Goal: Task Accomplishment & Management: Use online tool/utility

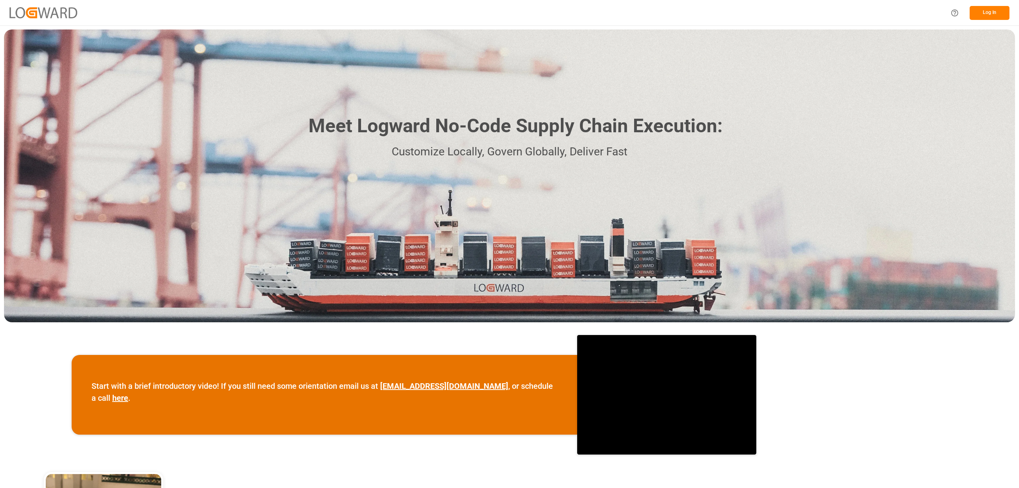
click at [996, 10] on button "Log In" at bounding box center [990, 13] width 40 height 14
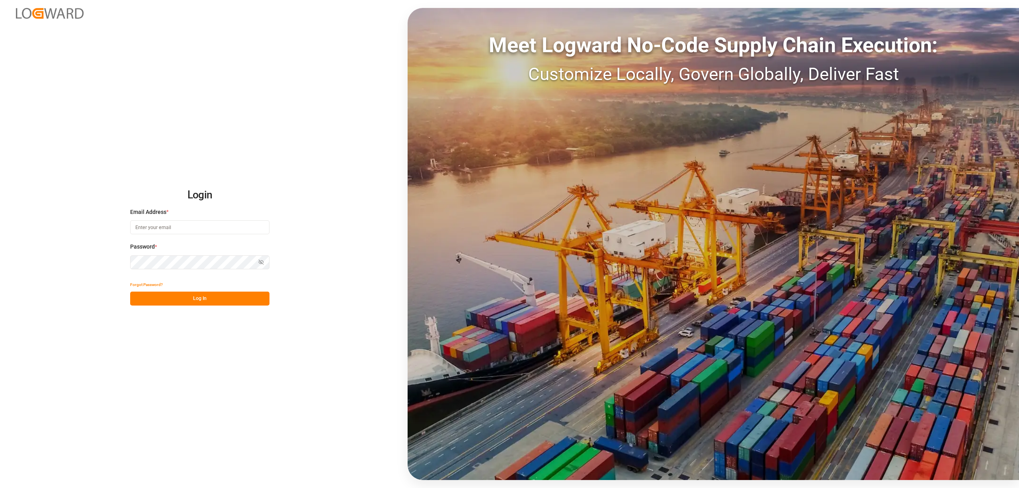
type input "[EMAIL_ADDRESS][PERSON_NAME][DOMAIN_NAME]"
click at [232, 293] on button "Log In" at bounding box center [199, 298] width 139 height 14
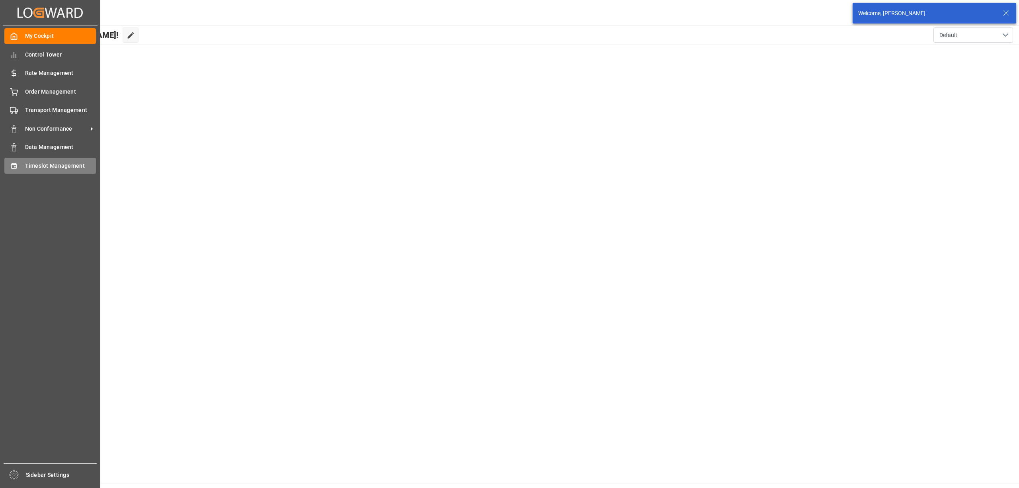
click at [21, 166] on div "Timeslot Management Timeslot Management" at bounding box center [50, 166] width 92 height 16
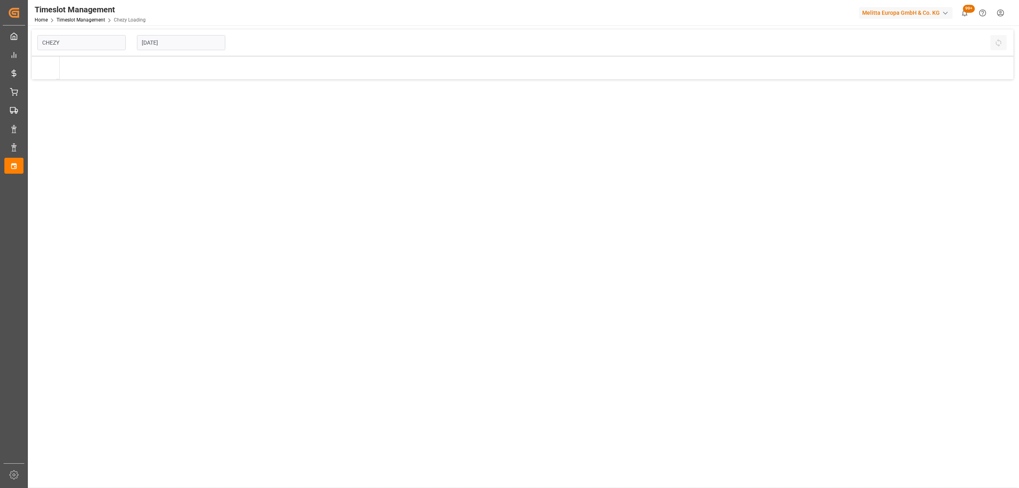
type input "Chezy Loading"
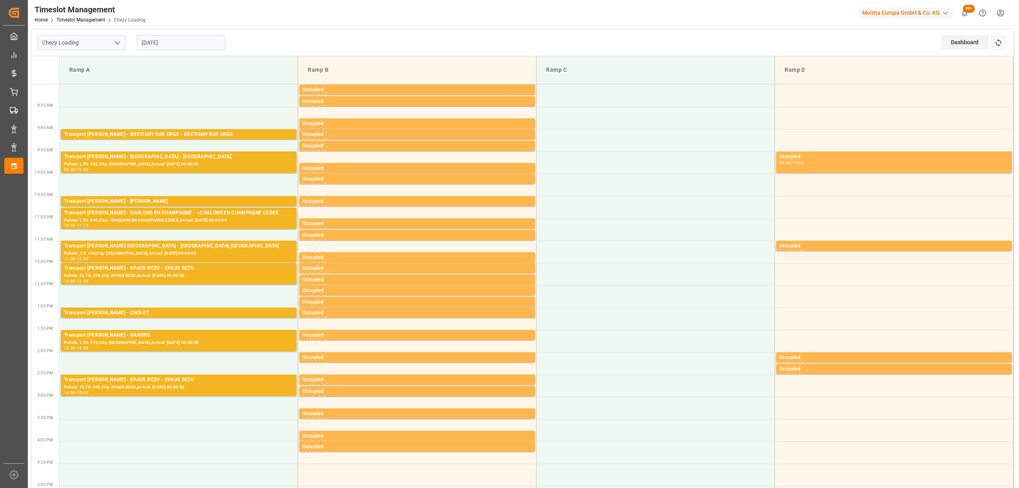
click at [309, 43] on div "Chezy Loading [DATE] Dashboard View Dashboard Refresh Time Slots" at bounding box center [523, 42] width 982 height 27
click at [271, 29] on div "Chezy Loading [DATE] Dashboard View Dashboard Refresh Time Slots" at bounding box center [523, 42] width 982 height 27
